Goal: Task Accomplishment & Management: Manage account settings

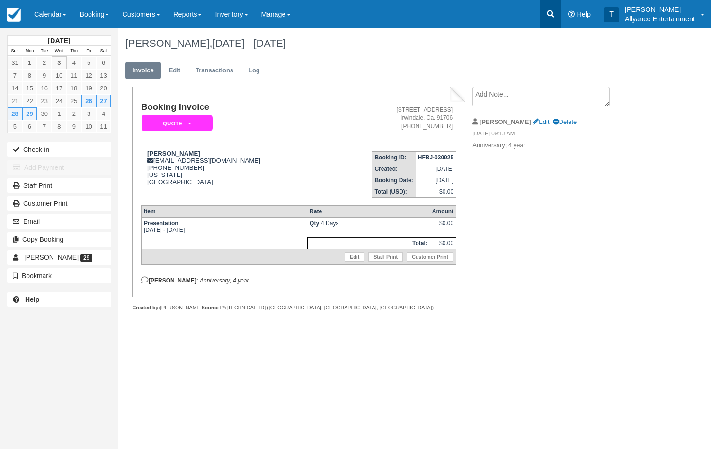
click at [551, 13] on icon at bounding box center [550, 13] width 9 height 9
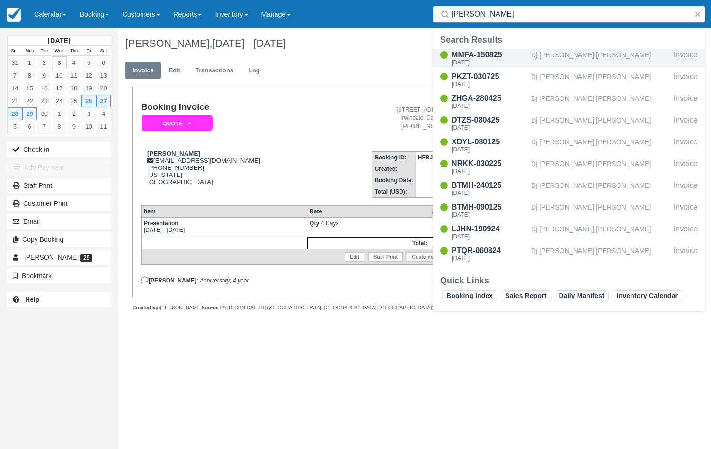
type input "sam"
click at [481, 52] on div "MMFA-150825" at bounding box center [490, 54] width 76 height 11
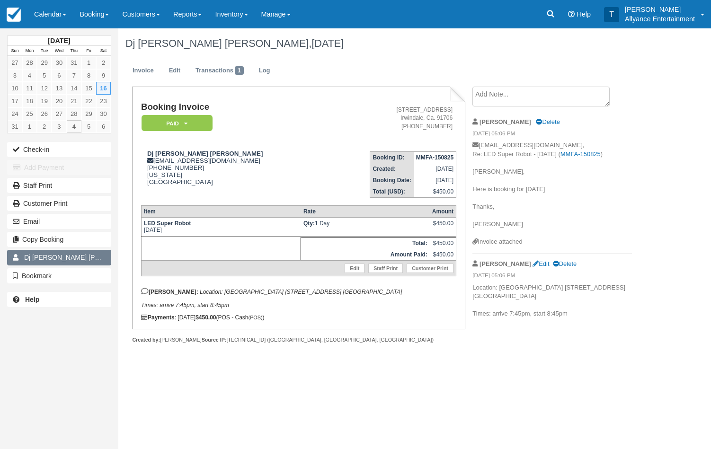
click at [91, 258] on link "Dj Sam Sam 31" at bounding box center [59, 257] width 104 height 15
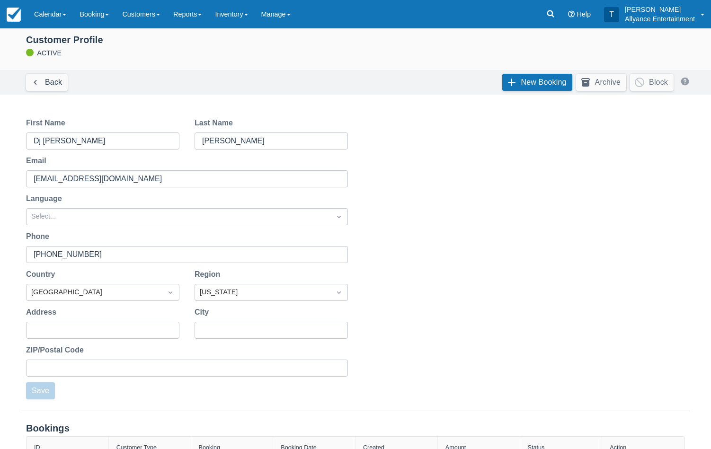
scroll to position [9, 0]
click at [512, 77] on link "New Booking" at bounding box center [537, 81] width 70 height 17
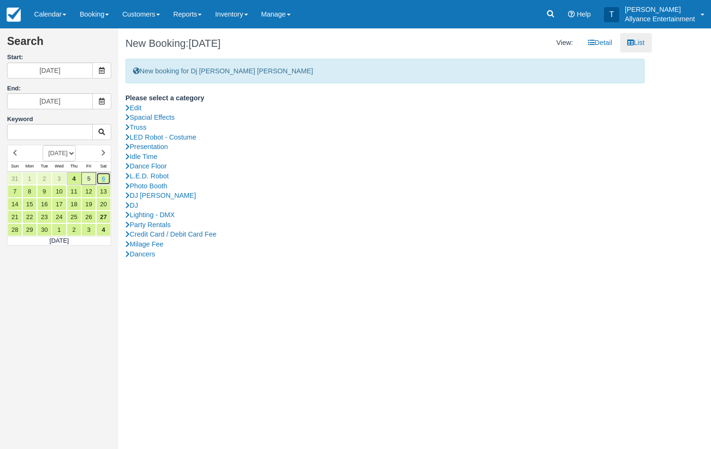
click at [105, 178] on link "6" at bounding box center [103, 178] width 15 height 13
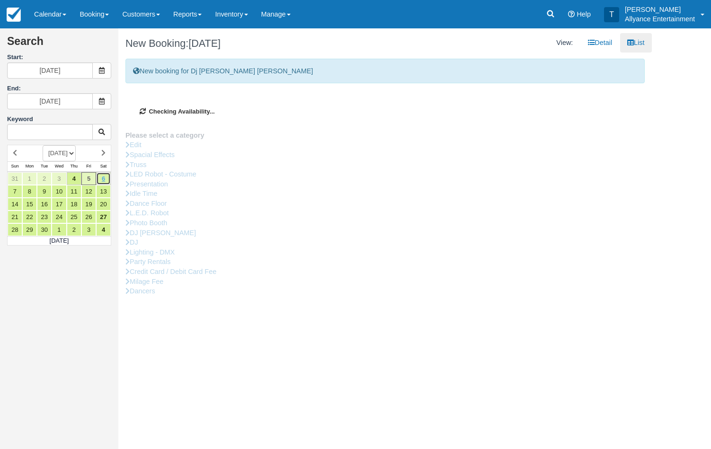
type input "09/06/25"
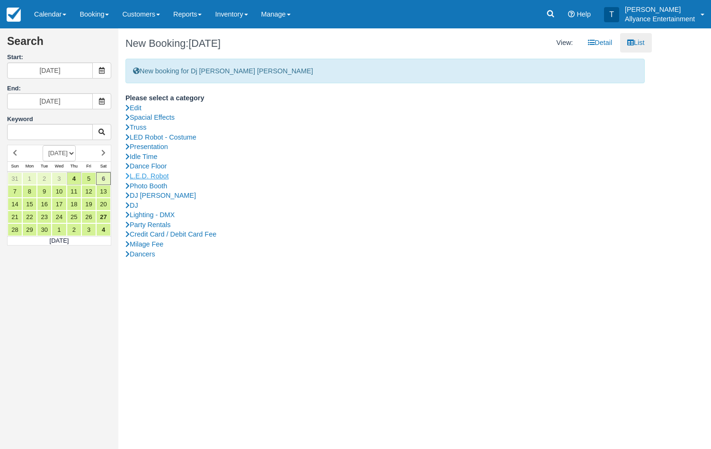
click at [159, 174] on link "L.E.D. Robot" at bounding box center [384, 176] width 519 height 10
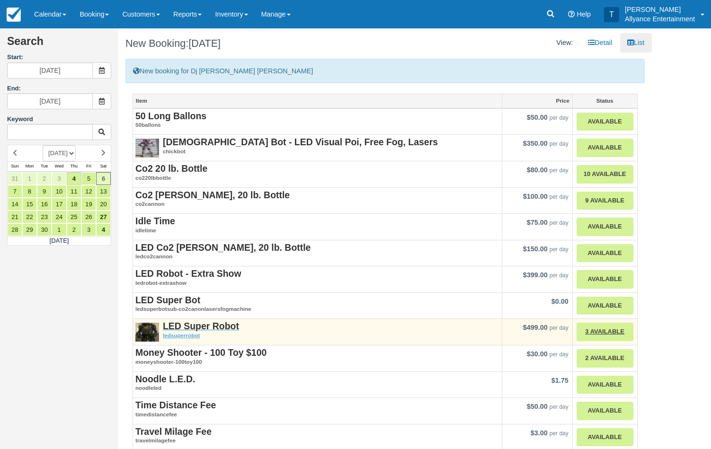
click at [199, 323] on strong "LED Super Robot" at bounding box center [201, 326] width 76 height 10
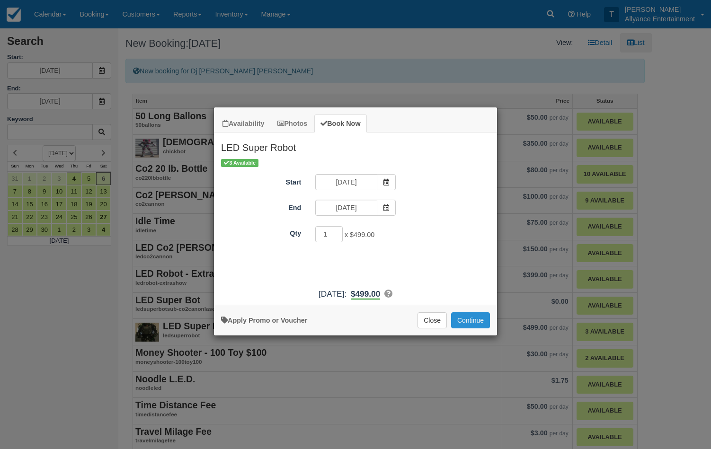
click at [470, 326] on button "Continue" at bounding box center [470, 320] width 39 height 16
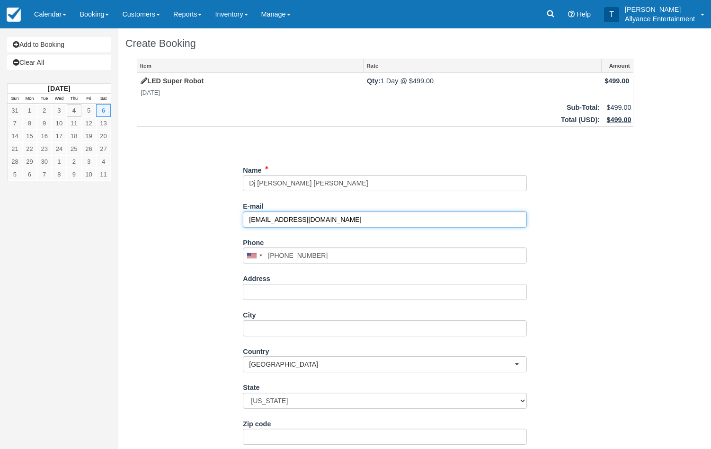
drag, startPoint x: 330, startPoint y: 213, endPoint x: 360, endPoint y: 218, distance: 29.8
click at [360, 218] on input "samortizp75@yahoo.com" at bounding box center [385, 220] width 284 height 16
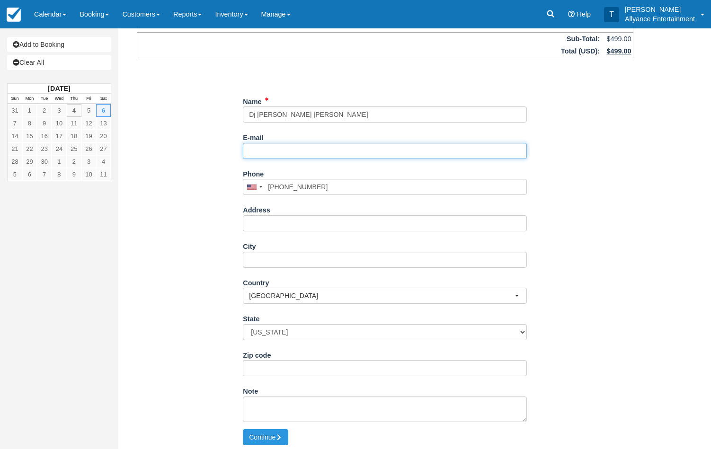
scroll to position [68, 0]
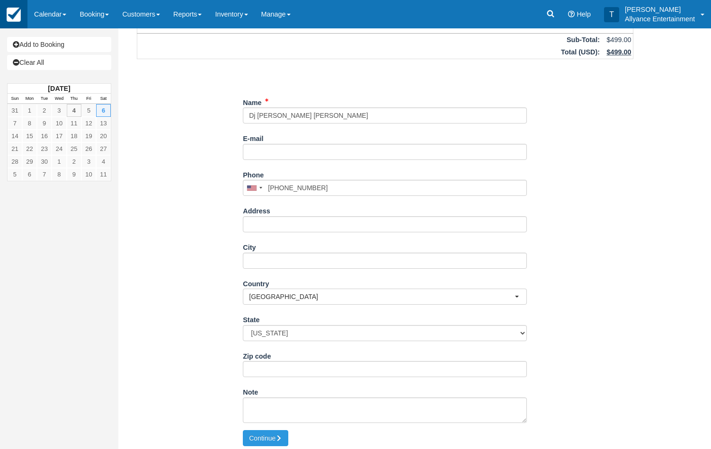
click at [18, 17] on img at bounding box center [14, 15] width 14 height 14
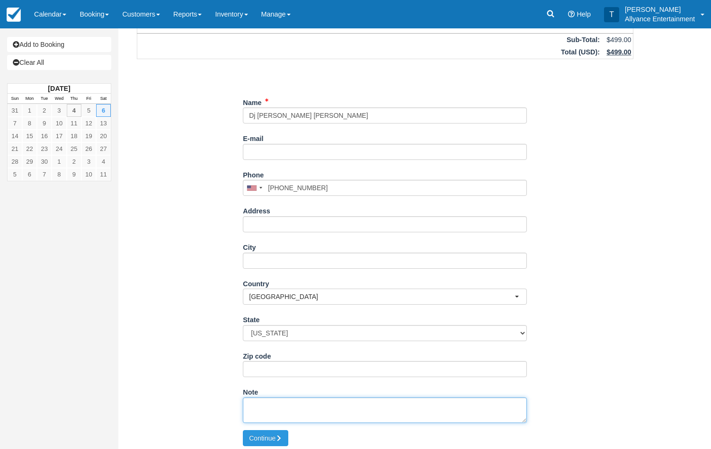
click at [275, 404] on textarea "Note" at bounding box center [385, 411] width 284 height 26
paste textarea "Location: Venetian Banquet Hall 349 S State College Blvd. Fullerton, CA 92831 T…"
click at [248, 415] on textarea "Location: Venetian Banquet Hall 349 S State College Blvd. Fullerton, CA 92831 T…" at bounding box center [385, 411] width 284 height 26
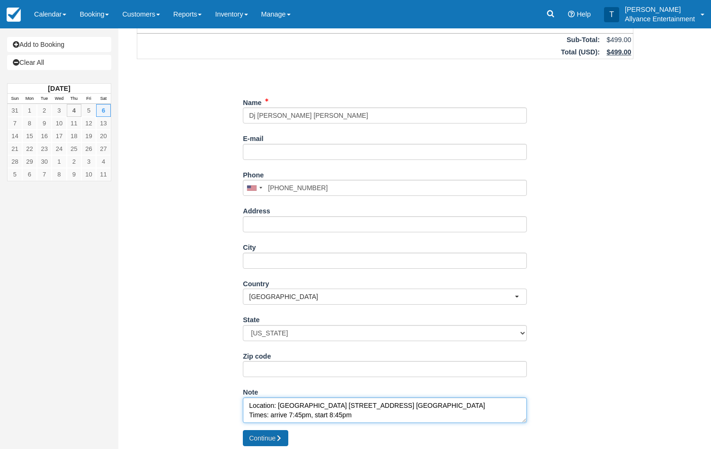
type textarea "Location: Venetian Banquet Hall 349 S State College Blvd. Fullerton, CA 92831 T…"
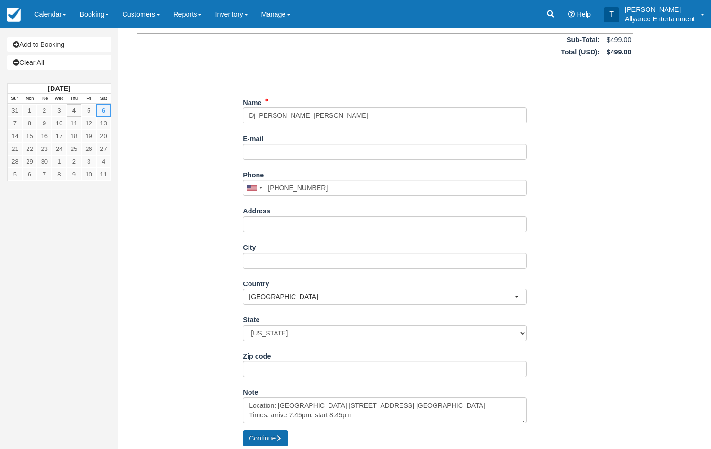
click at [274, 439] on button "Continue" at bounding box center [265, 438] width 45 height 16
type input "[PHONE_NUMBER]"
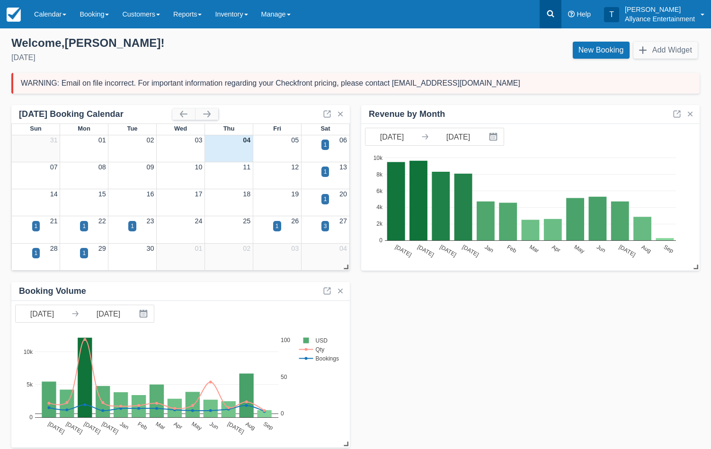
click at [551, 12] on icon at bounding box center [550, 13] width 9 height 9
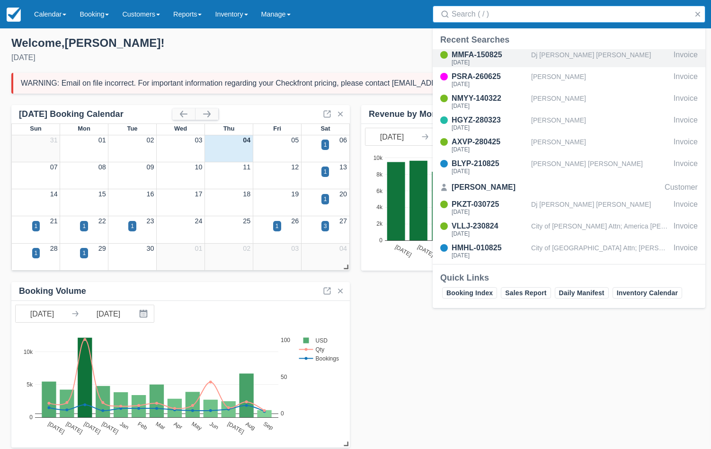
click at [482, 57] on div "MMFA-150825" at bounding box center [490, 54] width 76 height 11
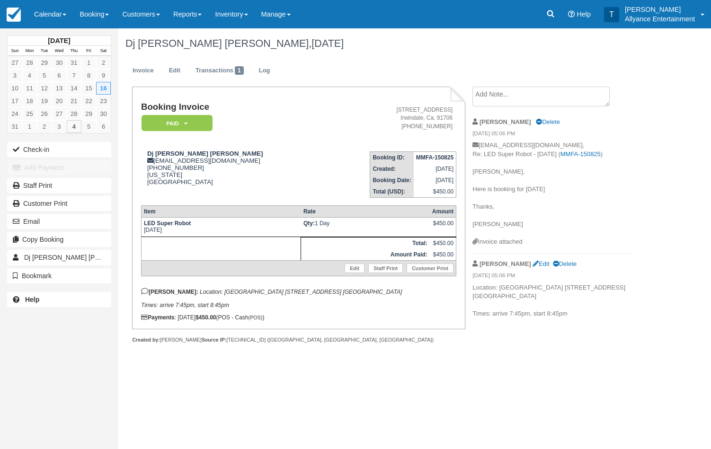
drag, startPoint x: 166, startPoint y: 297, endPoint x: 256, endPoint y: 311, distance: 91.0
click at [256, 309] on p "Tony: Location: Venetian Banquet Hall 349 S State College Blvd. Fullerton, CA 9…" at bounding box center [298, 298] width 315 height 21
copy p "Location: Venetian Banquet Hall 349 S State College Blvd. Fullerton, CA 92831 T…"
drag, startPoint x: 157, startPoint y: 161, endPoint x: 225, endPoint y: 161, distance: 68.7
click at [225, 161] on div "Dj Sam Sam samortizp75@yahoo.com 1 (949) 337-3109 California United States" at bounding box center [233, 168] width 185 height 36
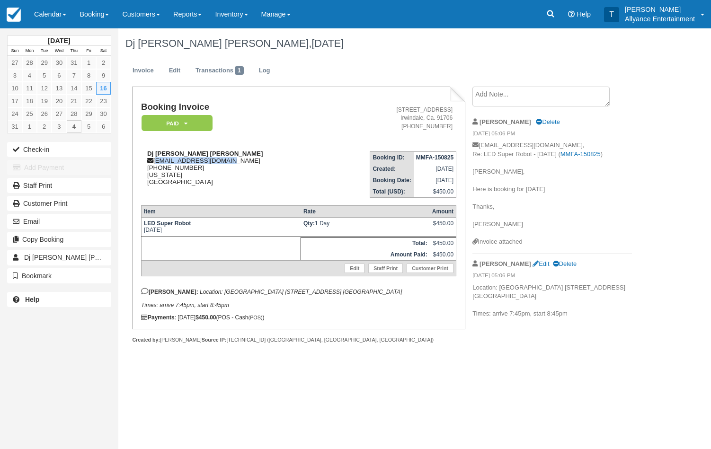
copy div "samortizp75@yahoo.com"
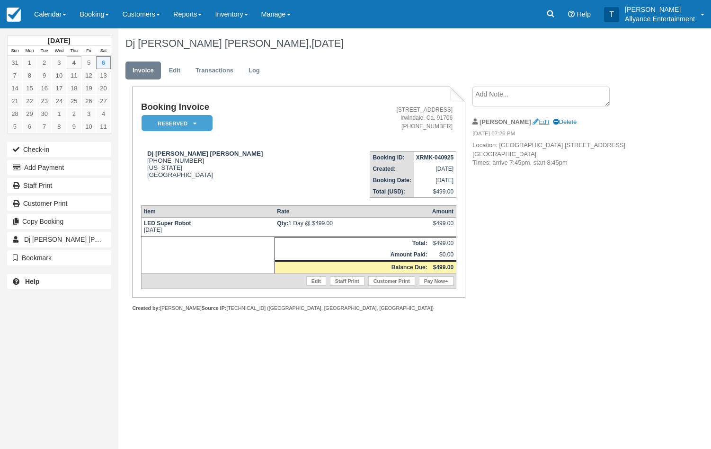
click at [533, 122] on link "Edit" at bounding box center [541, 121] width 17 height 7
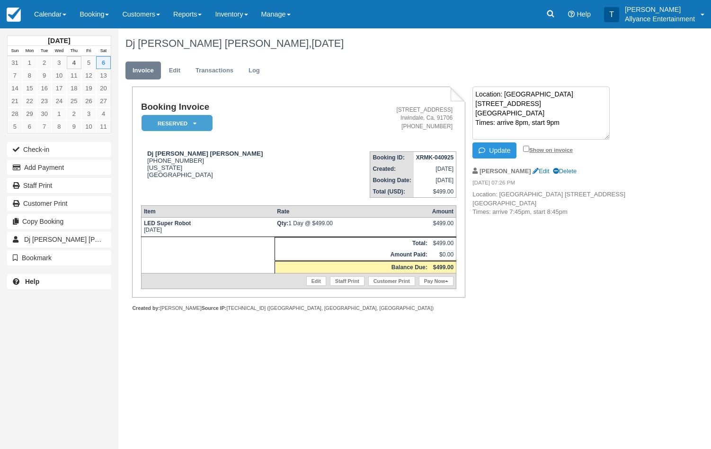
type textarea "Location: Venetian Banquet Hall 349 S State College Blvd. Fullerton, CA 92831 T…"
click at [526, 149] on input "Show on invoice" at bounding box center [526, 149] width 6 height 6
checkbox input "true"
click at [500, 146] on button "Update" at bounding box center [495, 151] width 44 height 16
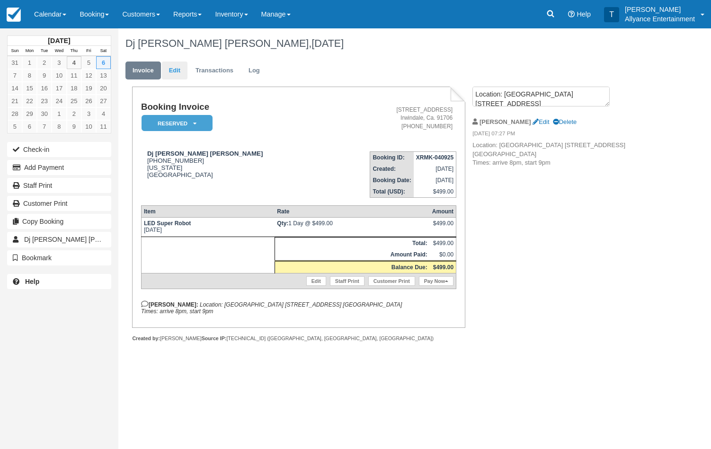
click at [170, 66] on link "Edit" at bounding box center [175, 71] width 26 height 18
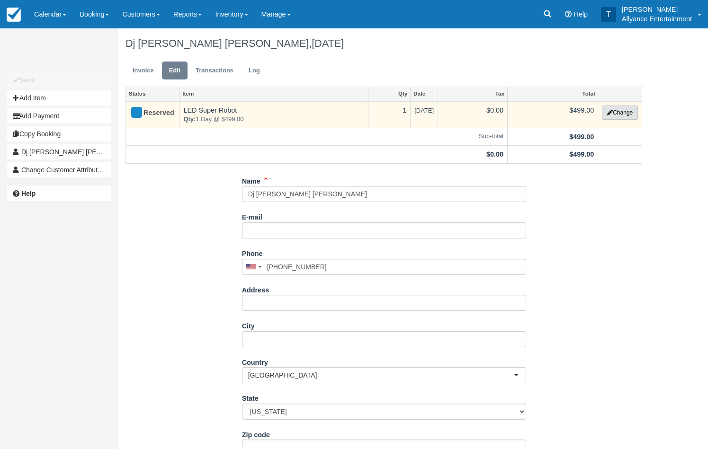
click at [616, 113] on button "Change" at bounding box center [620, 113] width 36 height 14
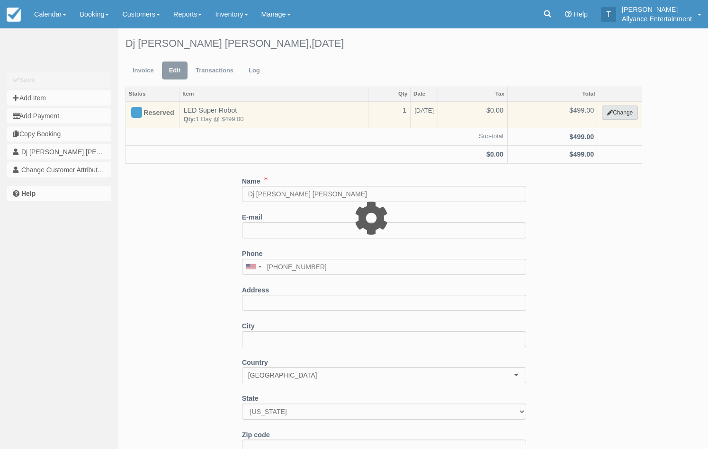
select select "29"
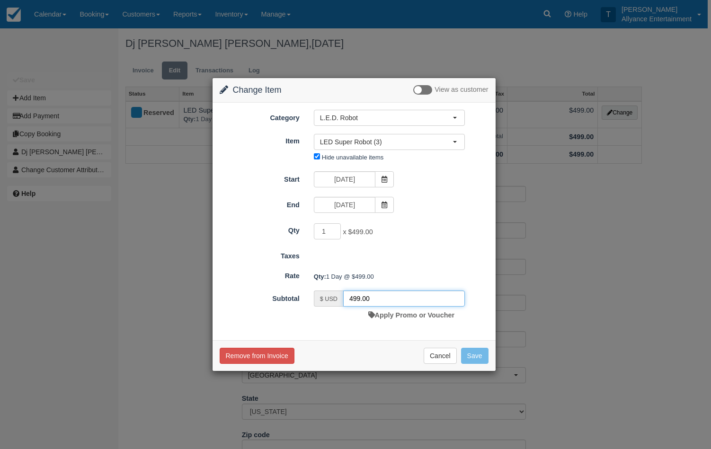
click at [359, 299] on input "499.00" at bounding box center [404, 299] width 122 height 16
type input "450.00"
click at [480, 354] on button "Save" at bounding box center [474, 356] width 27 height 16
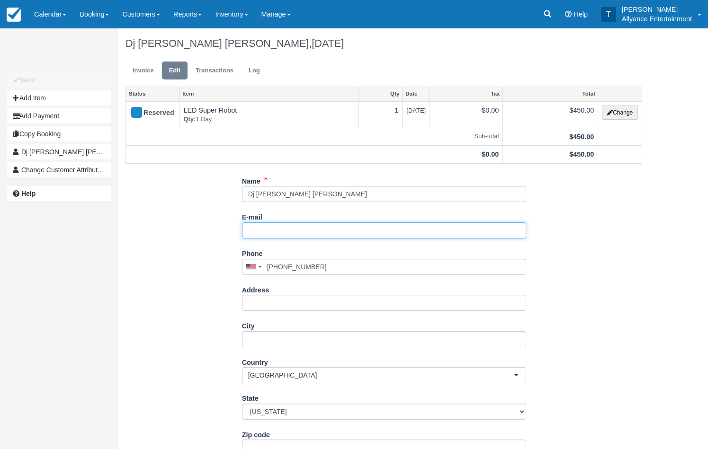
click at [262, 231] on input "E-mail" at bounding box center [384, 231] width 284 height 16
paste input "samortizp75@yahoo.com"
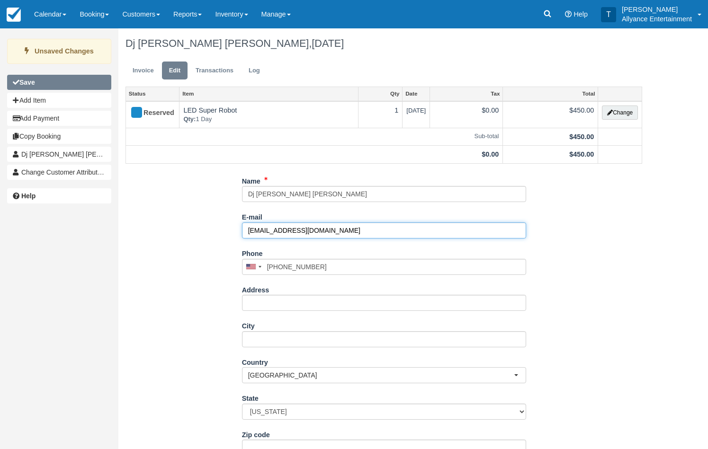
type input "samortizp75@yahoo.com"
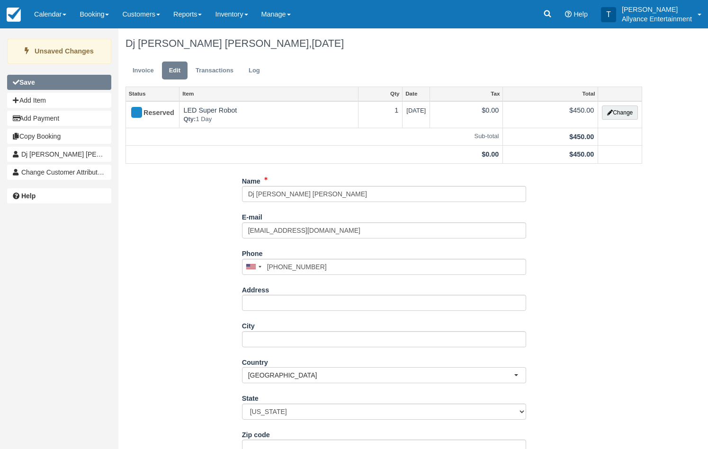
click at [71, 76] on button "Save" at bounding box center [59, 82] width 104 height 15
type input "+19493373109"
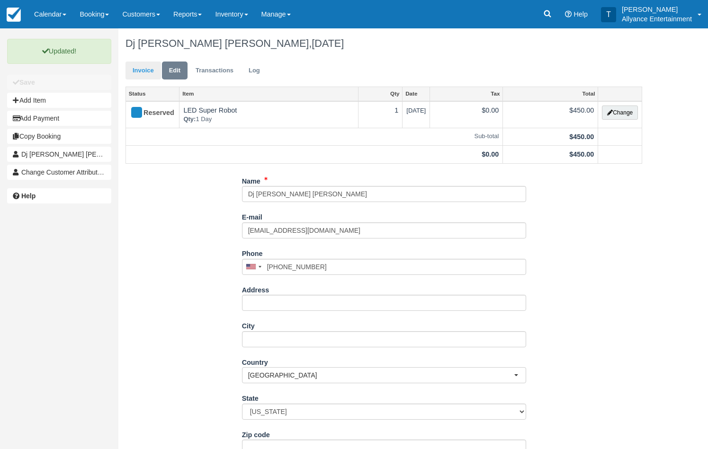
click at [142, 69] on link "Invoice" at bounding box center [143, 71] width 36 height 18
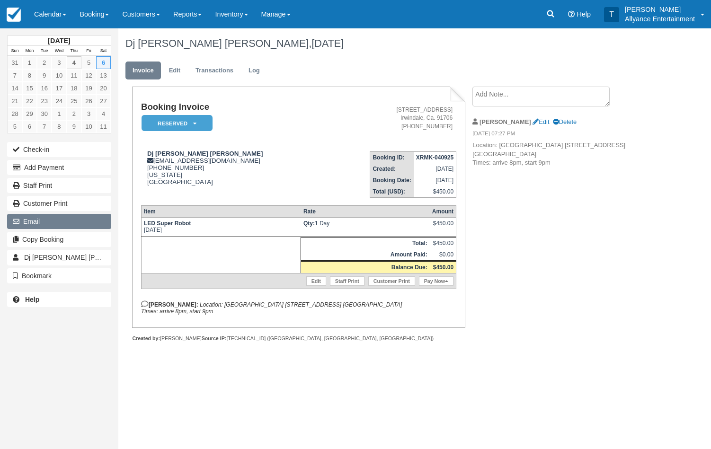
click at [61, 217] on button "Email" at bounding box center [59, 221] width 104 height 15
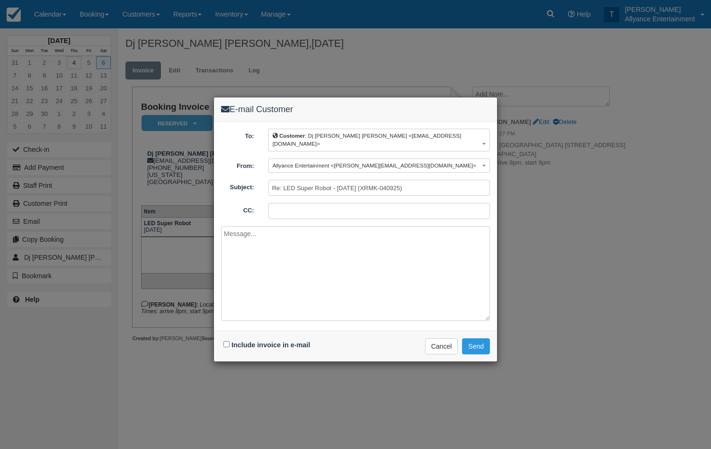
click at [256, 260] on textarea at bounding box center [355, 273] width 269 height 95
paste textarea "Tony Barros Allyance Entertainment 16300 Arrow Hwy. Unit P Irwindale, Ca. 91706…"
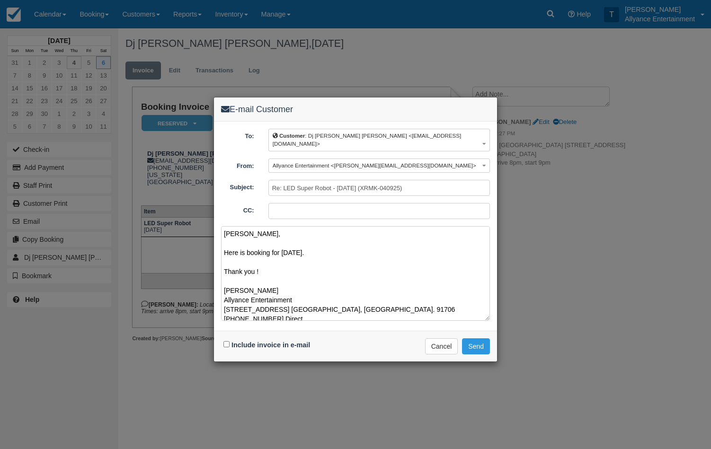
scroll to position [15, 0]
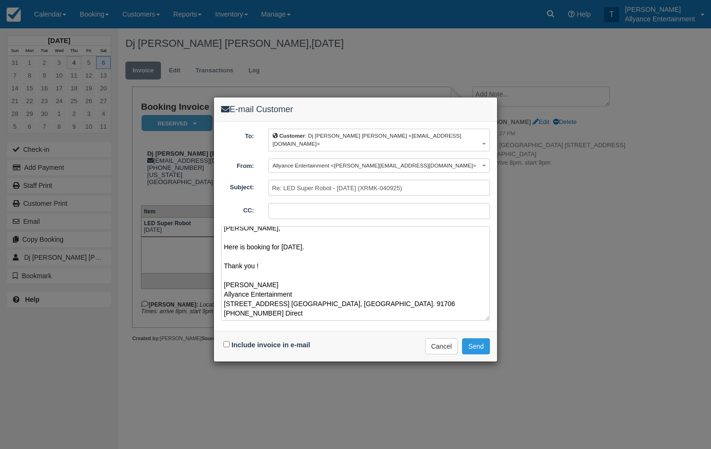
type textarea "Sam, Here is booking for this Saturday. Thank you ! Tony Barros Allyance Entert…"
click at [227, 341] on input "Include invoice in e-mail" at bounding box center [226, 344] width 6 height 6
checkbox input "true"
click at [474, 339] on button "Send" at bounding box center [476, 347] width 28 height 16
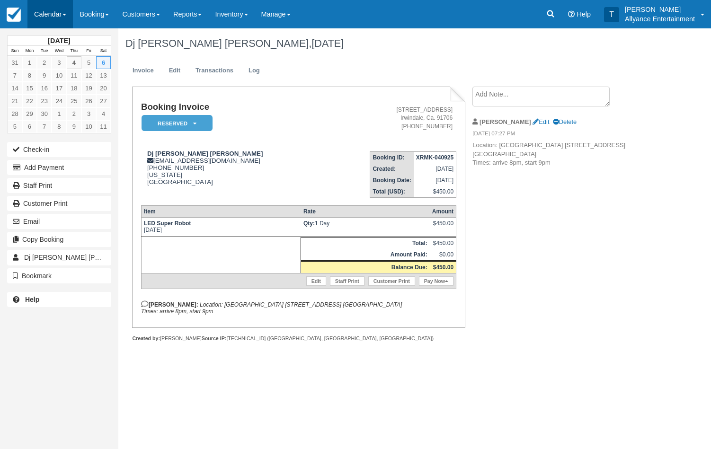
click at [45, 13] on link "Calendar" at bounding box center [49, 14] width 45 height 28
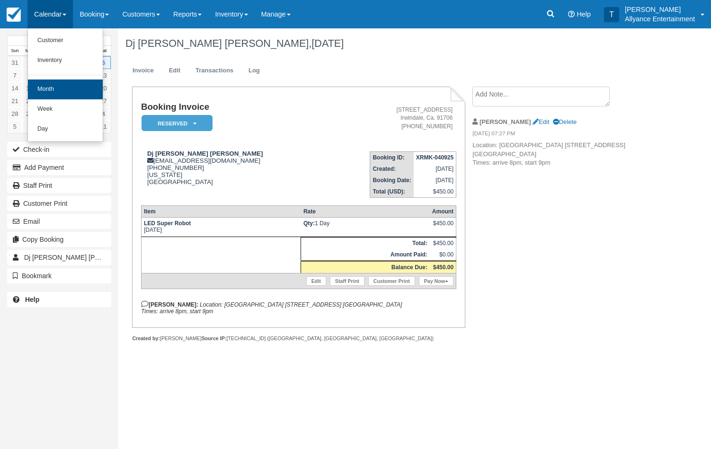
click at [50, 87] on link "Month" at bounding box center [65, 90] width 75 height 20
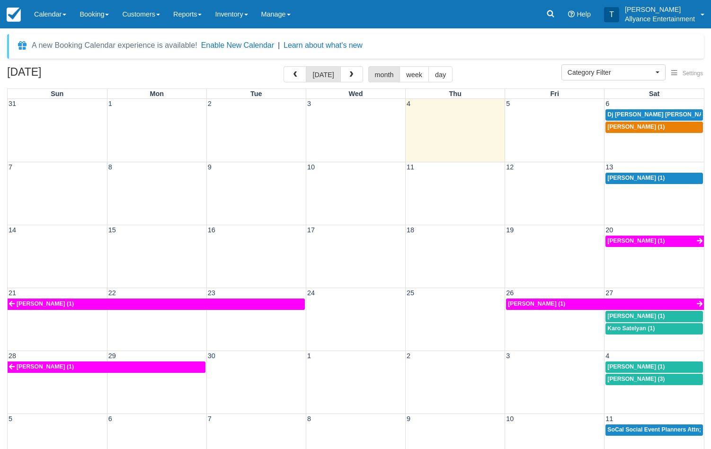
select select
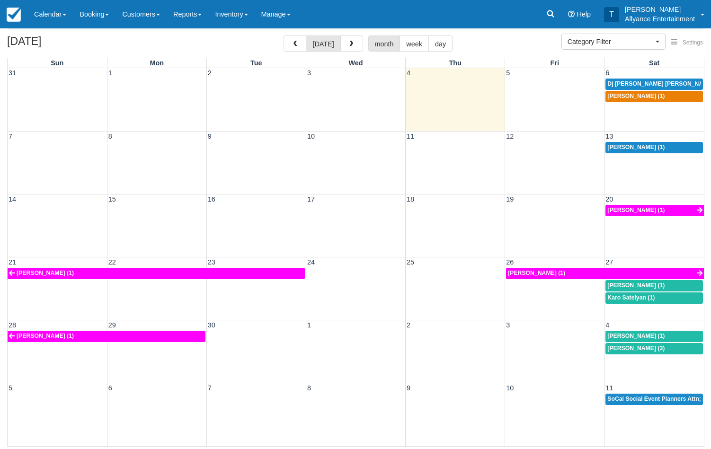
scroll to position [30, 0]
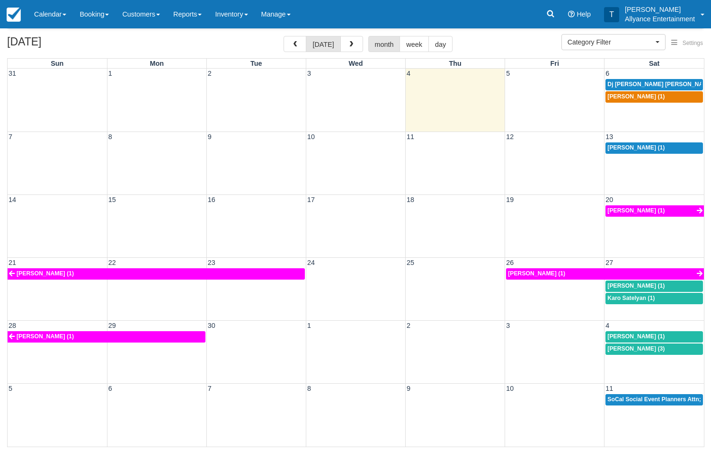
click at [626, 307] on div "21 22 23 24 25 26 27 [PERSON_NAME] (1) [PERSON_NAME] (1) [PERSON_NAME] (1) [PER…" at bounding box center [356, 289] width 696 height 63
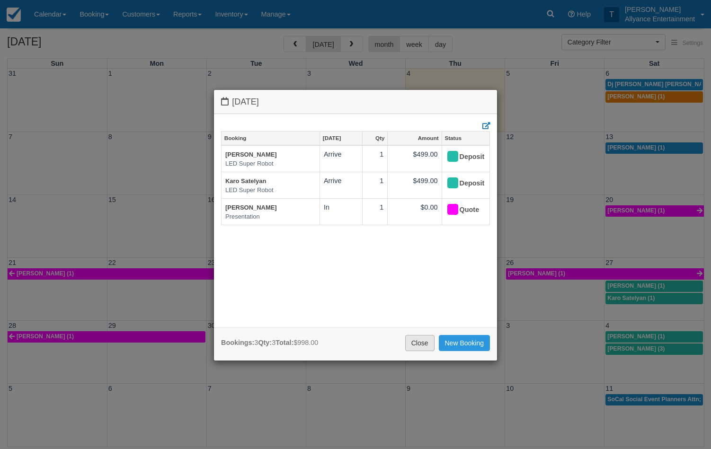
click at [418, 341] on link "Close" at bounding box center [419, 343] width 29 height 16
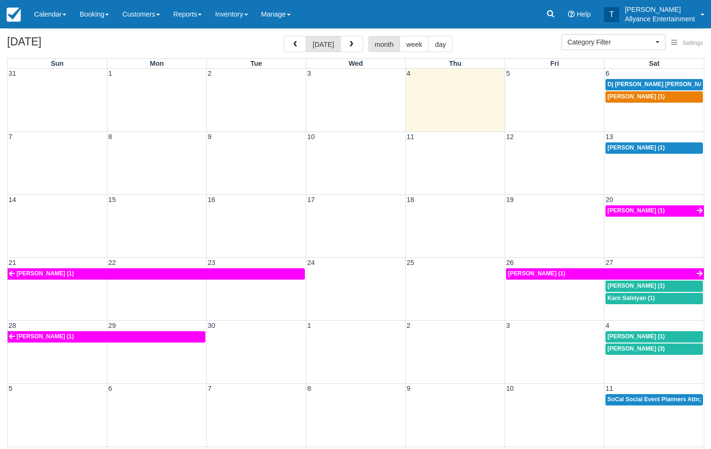
click at [645, 360] on div "28 29 30 1 2 3 4 Jose A Barros (1) Blanca Munguia (1) Evelin Molina (3)" at bounding box center [356, 352] width 696 height 63
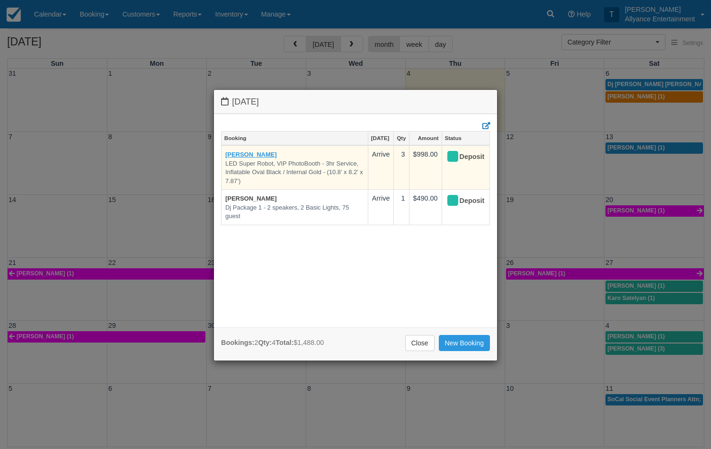
click at [230, 153] on link "Evelin Molina" at bounding box center [251, 154] width 52 height 7
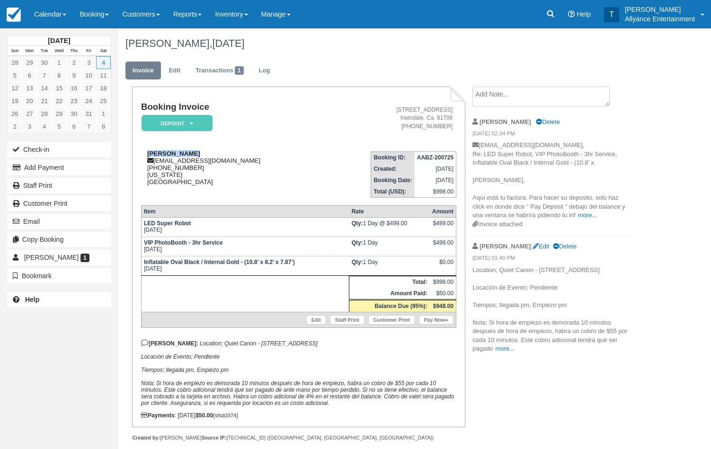
drag, startPoint x: 143, startPoint y: 154, endPoint x: 195, endPoint y: 157, distance: 51.2
click at [195, 157] on div "[PERSON_NAME] [EMAIL_ADDRESS][DOMAIN_NAME] [PHONE_NUMBER] [US_STATE] [GEOGRAPHI…" at bounding box center [233, 168] width 184 height 36
copy strong "[PERSON_NAME]"
drag, startPoint x: 165, startPoint y: 346, endPoint x: 242, endPoint y: 377, distance: 83.3
click at [242, 377] on p "[PERSON_NAME]: Location; Quiet Canon - [STREET_ADDRESS] Locación de Evento; Pen…" at bounding box center [298, 372] width 315 height 67
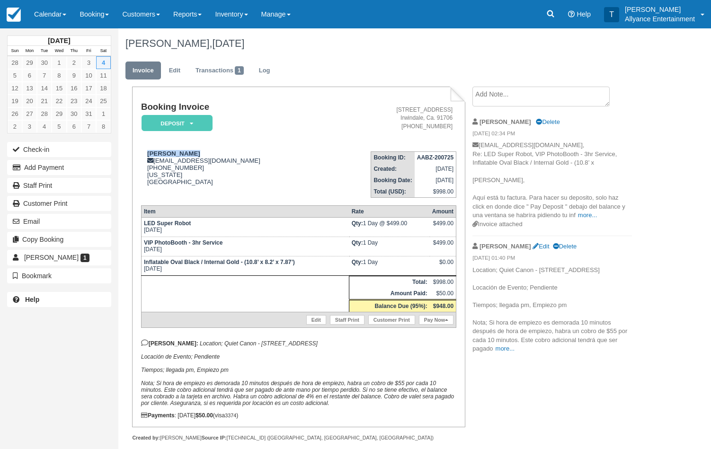
copy p "Location; Quiet Canon - [STREET_ADDRESS] Locación de Evento; Pendiente Tiempos;…"
click at [509, 240] on div "[PERSON_NAME] Edit Delete" at bounding box center [553, 247] width 160 height 15
click at [533, 243] on link "Edit" at bounding box center [541, 246] width 17 height 7
type textarea "Location; Quiet Canon - [STREET_ADDRESS] Locación de Evento; Pendiente Tiempos;…"
checkbox input "true"
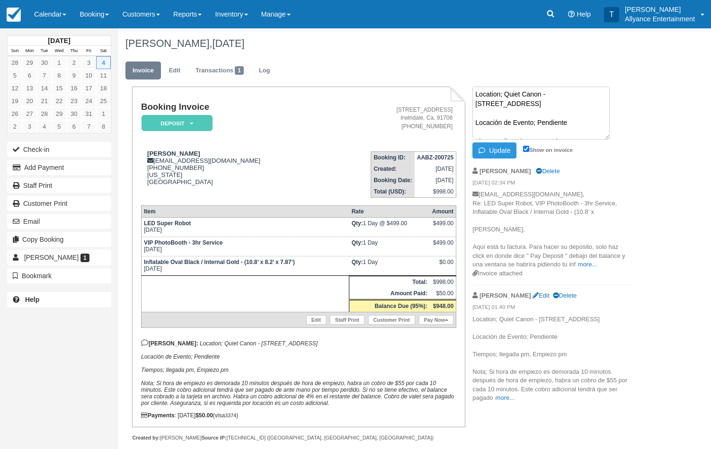
click at [553, 107] on textarea "Location; Quiet Canon - [STREET_ADDRESS] Locación de Evento; Pendiente Tiempos;…" at bounding box center [541, 113] width 137 height 53
type textarea "Location; Quiet Canon - [STREET_ADDRESS]. [PERSON_NAME][GEOGRAPHIC_DATA] 2 Loca…"
click at [501, 151] on button "Update" at bounding box center [495, 151] width 44 height 16
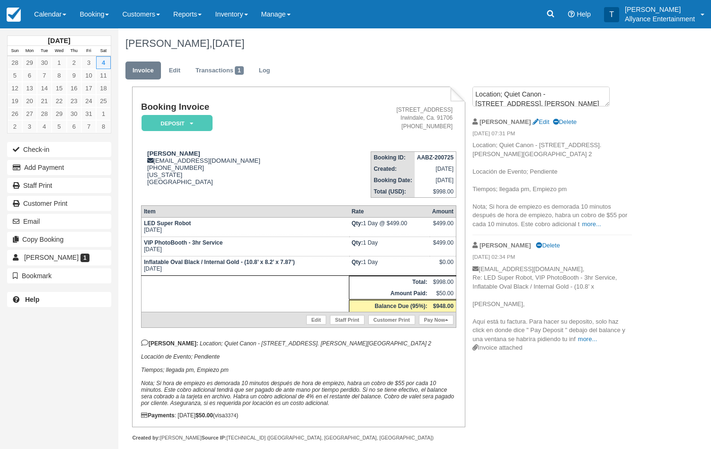
drag, startPoint x: 338, startPoint y: 348, endPoint x: 391, endPoint y: 349, distance: 53.0
click at [391, 349] on p "[PERSON_NAME]: Location; Quiet Canon - [STREET_ADDRESS]. [PERSON_NAME][GEOGRAPH…" at bounding box center [298, 372] width 315 height 67
copy em "[PERSON_NAME] Room 2"
click at [46, 17] on link "Calendar" at bounding box center [49, 14] width 45 height 28
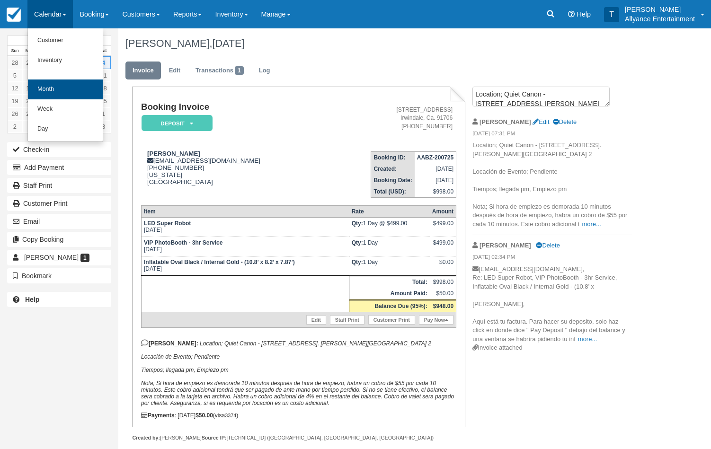
click at [52, 88] on link "Month" at bounding box center [65, 90] width 75 height 20
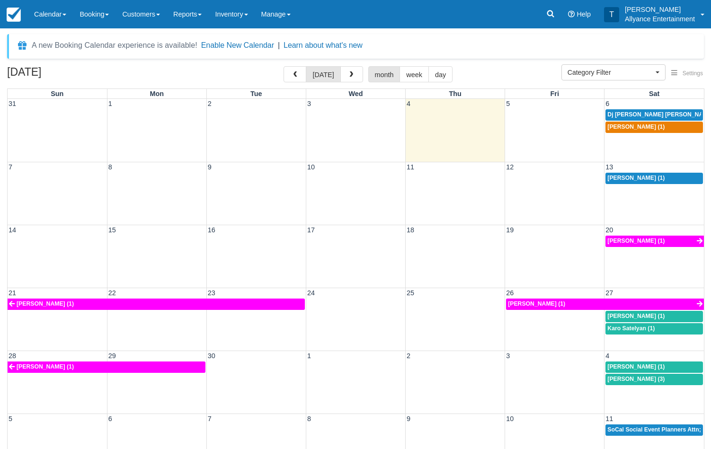
select select
